Goal: Check status

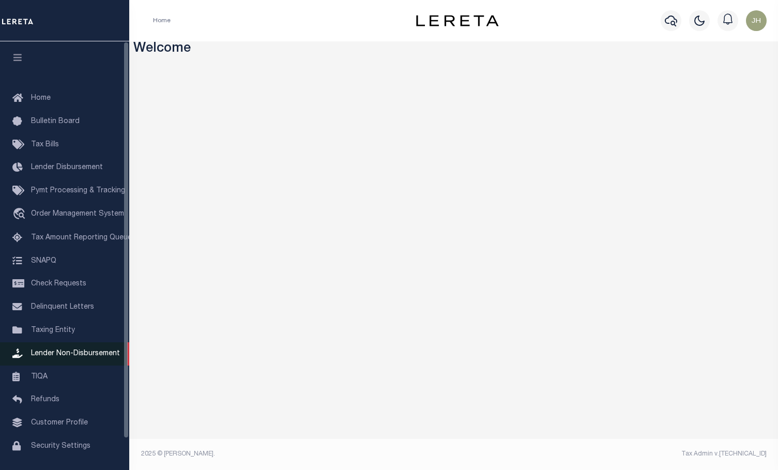
click at [68, 354] on span "Lender Non-Disbursement" at bounding box center [75, 353] width 89 height 7
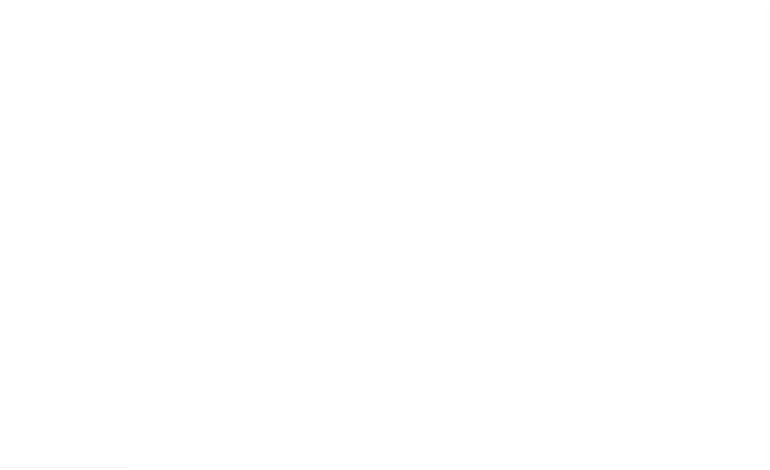
scroll to position [34, 0]
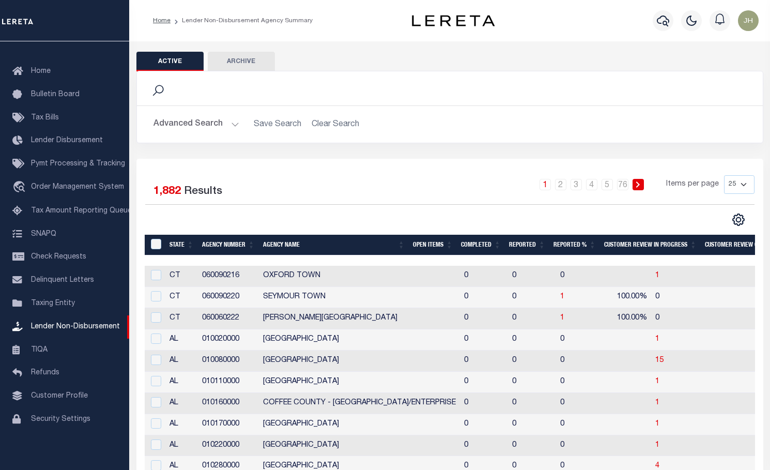
click at [189, 128] on button "Advanced Search" at bounding box center [196, 124] width 86 height 20
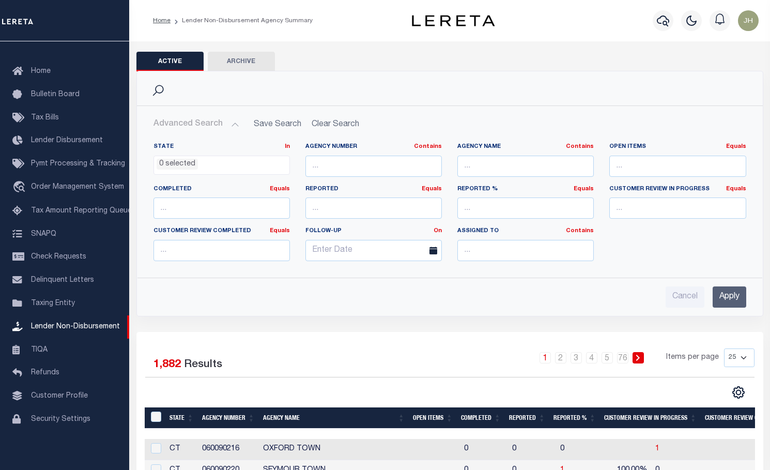
click at [736, 300] on input "Apply" at bounding box center [730, 296] width 34 height 21
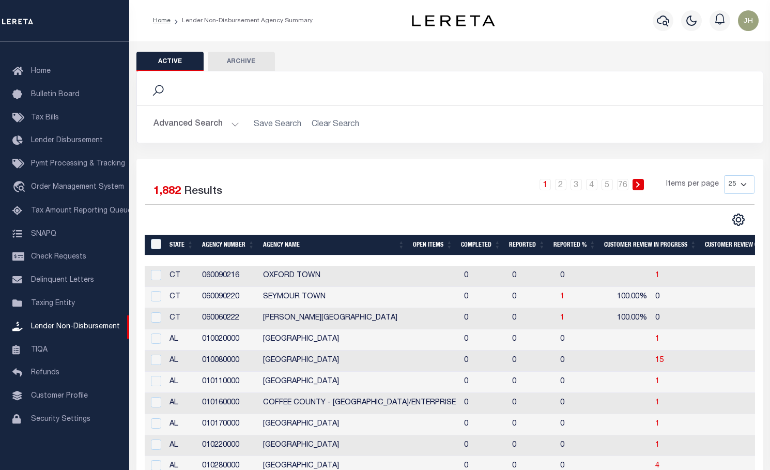
click at [432, 246] on th "Open Items" at bounding box center [433, 245] width 48 height 21
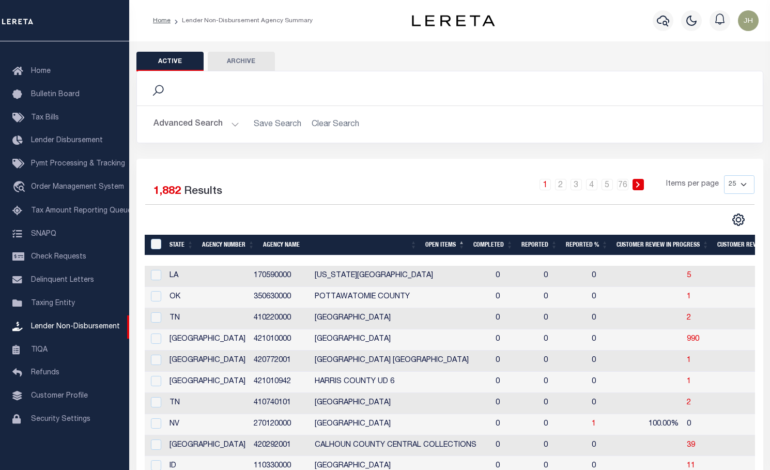
click at [433, 245] on th "Open Items" at bounding box center [445, 245] width 48 height 21
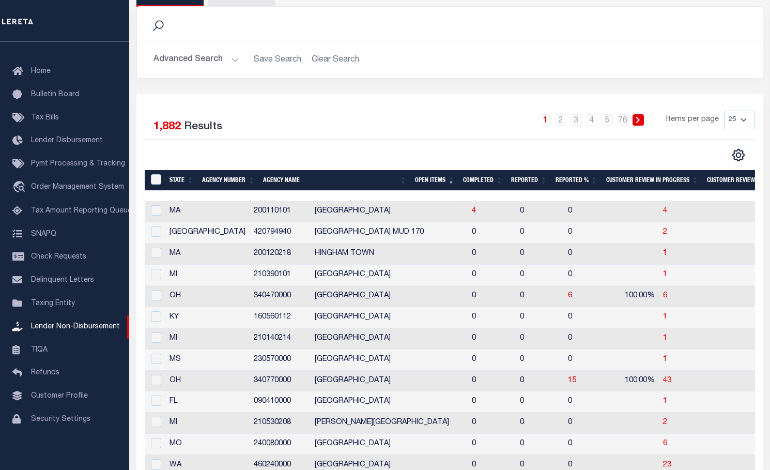
scroll to position [0, 0]
